Goal: Navigation & Orientation: Find specific page/section

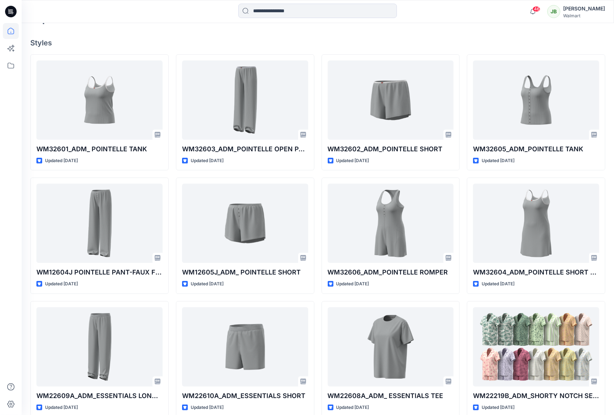
scroll to position [207, 0]
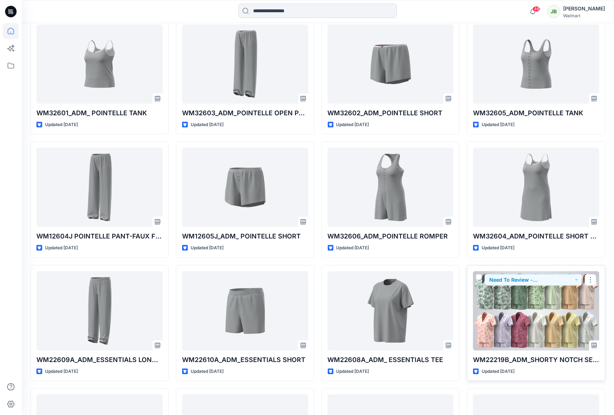
click at [538, 318] on div at bounding box center [536, 311] width 126 height 79
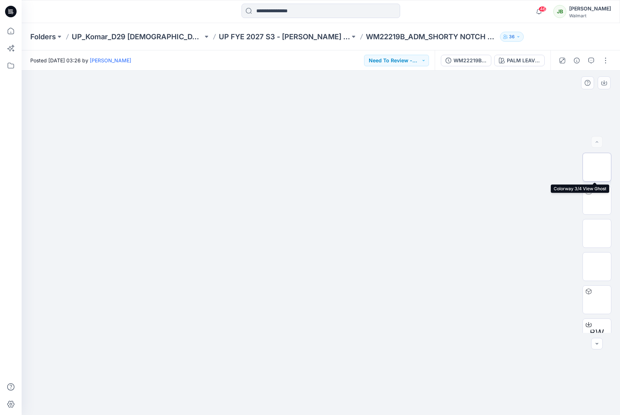
click at [597, 167] on img at bounding box center [597, 167] width 0 height 0
